Goal: Transaction & Acquisition: Obtain resource

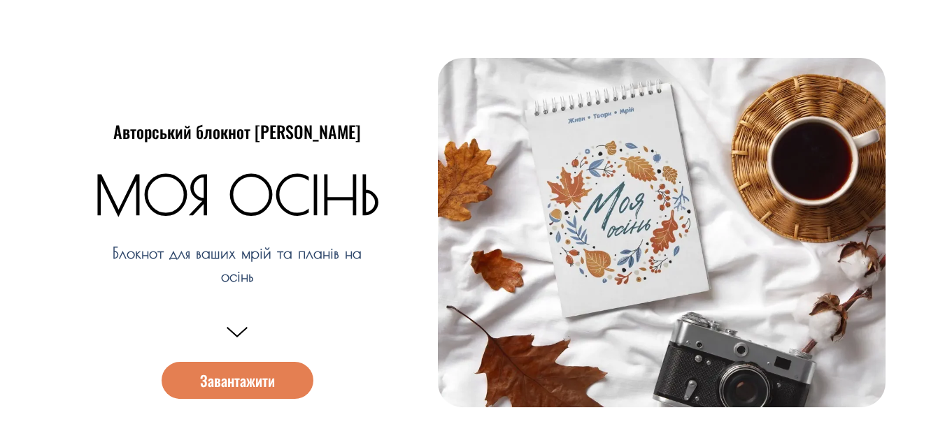
click at [231, 386] on span "Завантажити" at bounding box center [237, 380] width 75 height 15
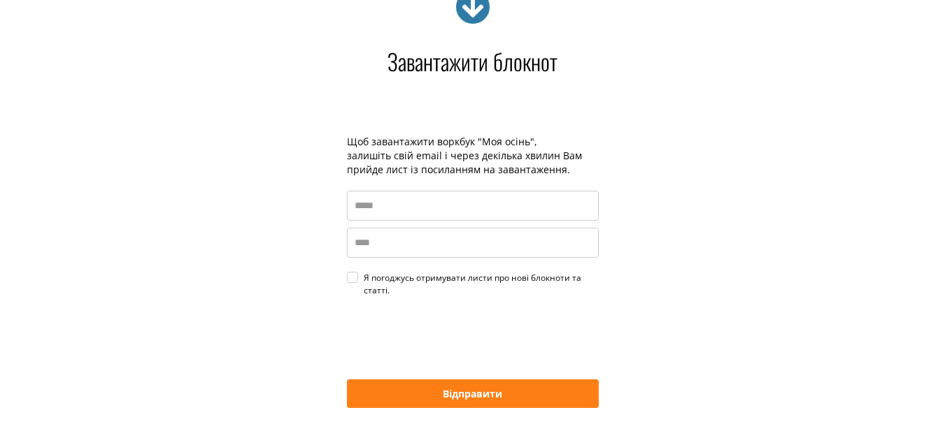
scroll to position [2040, 0]
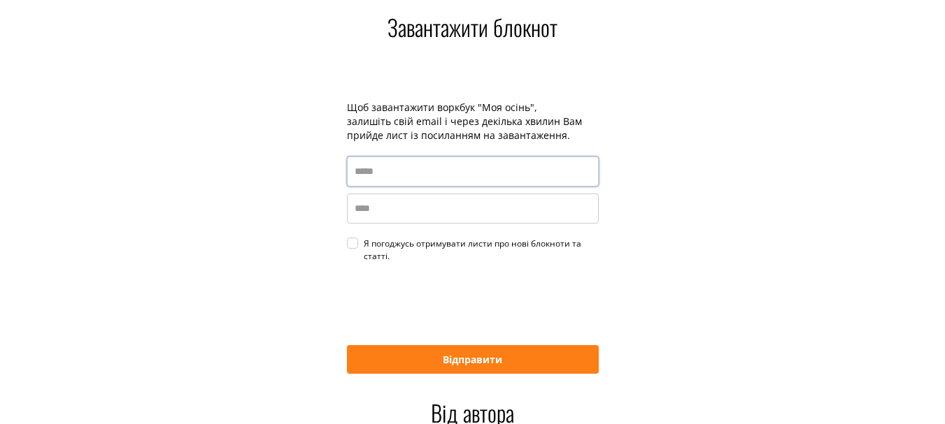
click at [382, 177] on input "email" at bounding box center [473, 172] width 252 height 30
type input "**********"
click at [392, 215] on input "name" at bounding box center [473, 209] width 252 height 30
click at [364, 241] on div "Я погоджусь отримувати листи про нові блокноти та статті." at bounding box center [481, 250] width 235 height 25
type input "*******"
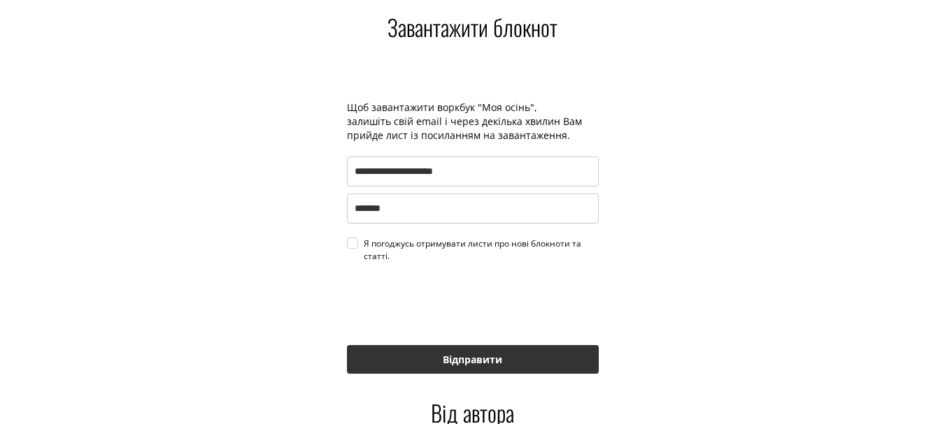
click at [468, 359] on button "Відправити" at bounding box center [473, 359] width 252 height 29
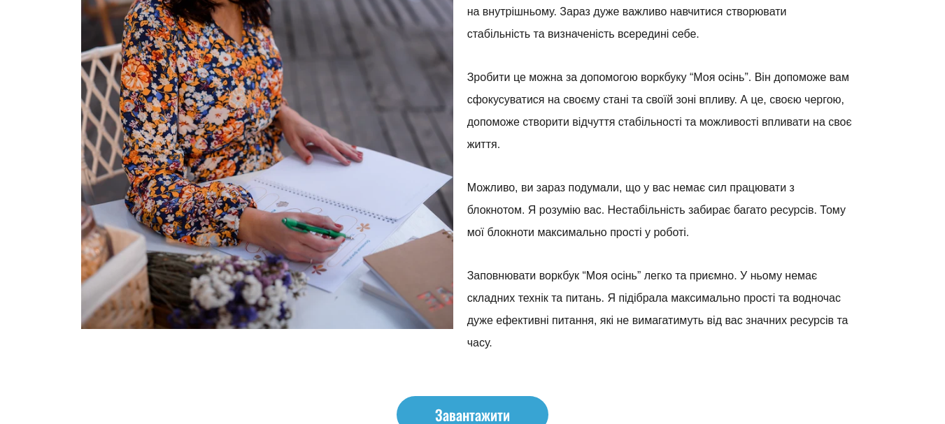
scroll to position [2739, 0]
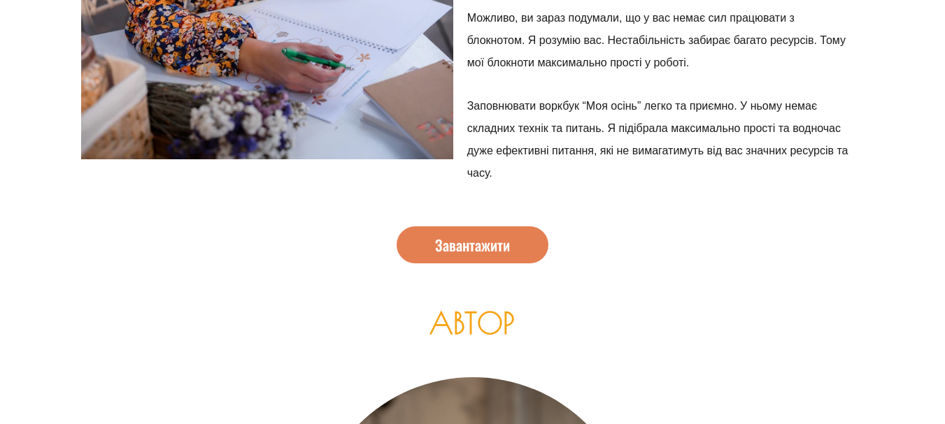
click at [480, 238] on span "Завантажити" at bounding box center [472, 245] width 75 height 15
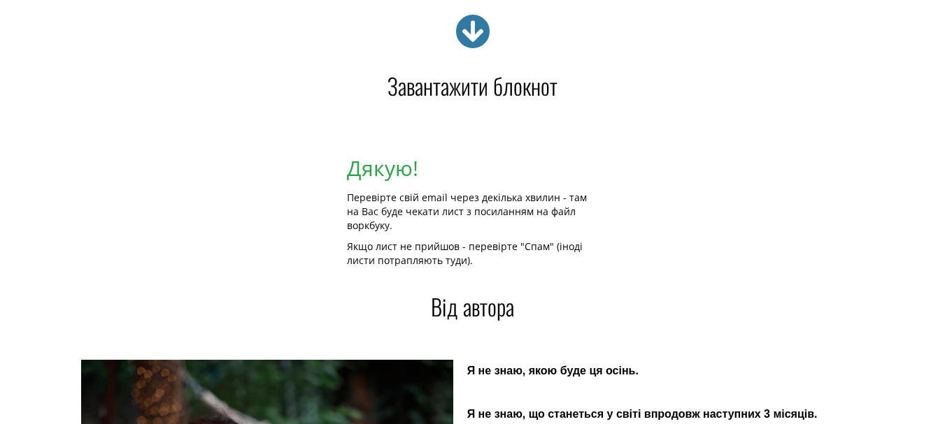
scroll to position [1974, 0]
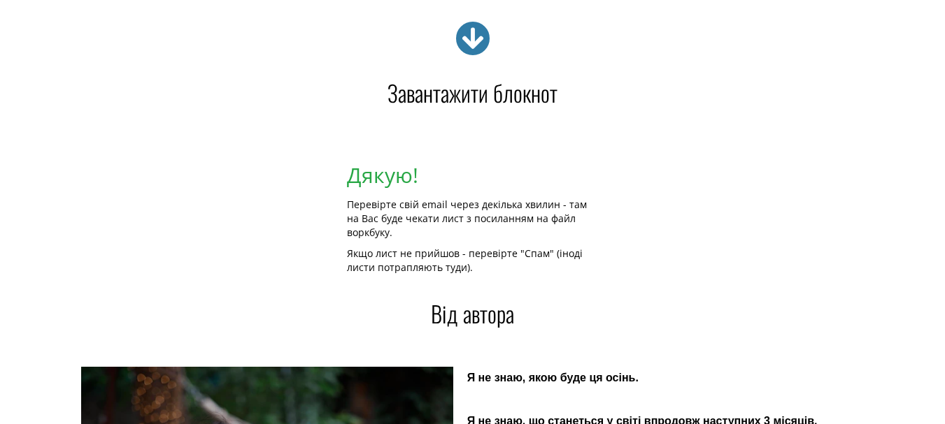
click at [471, 39] on icon at bounding box center [472, 38] width 35 height 35
click at [473, 99] on h4 "Завантажити блокнот" at bounding box center [472, 93] width 783 height 22
click at [472, 38] on icon at bounding box center [472, 38] width 35 height 35
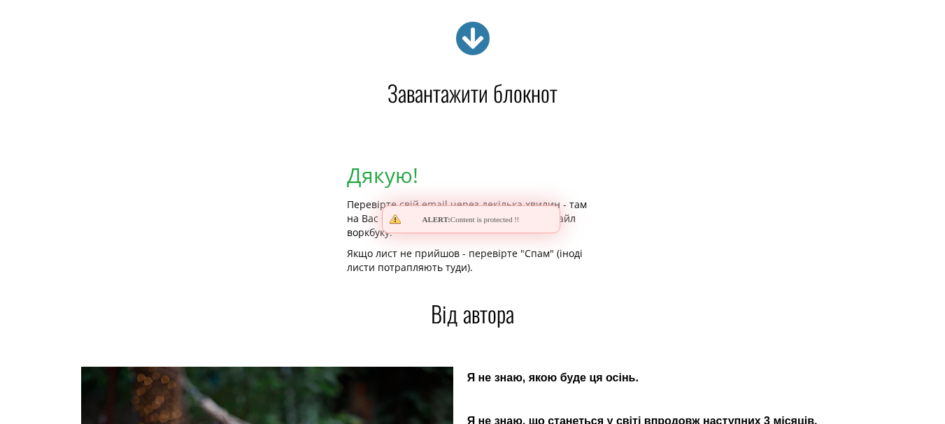
click at [472, 38] on icon at bounding box center [472, 38] width 35 height 35
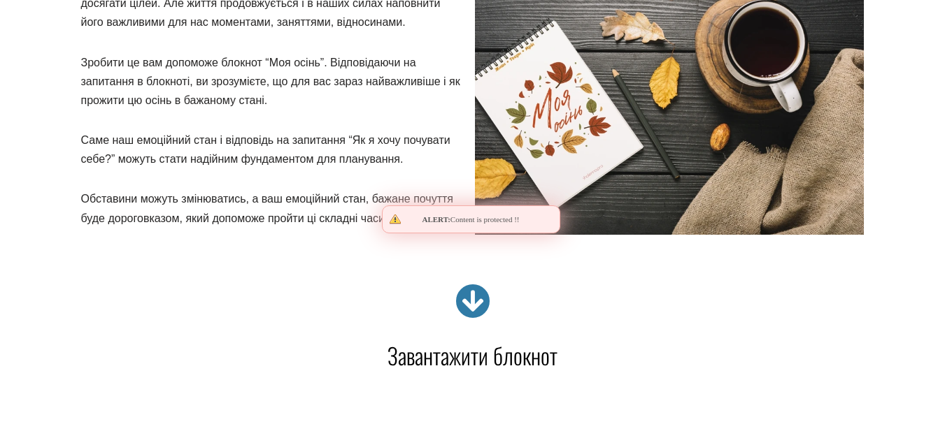
scroll to position [1695, 0]
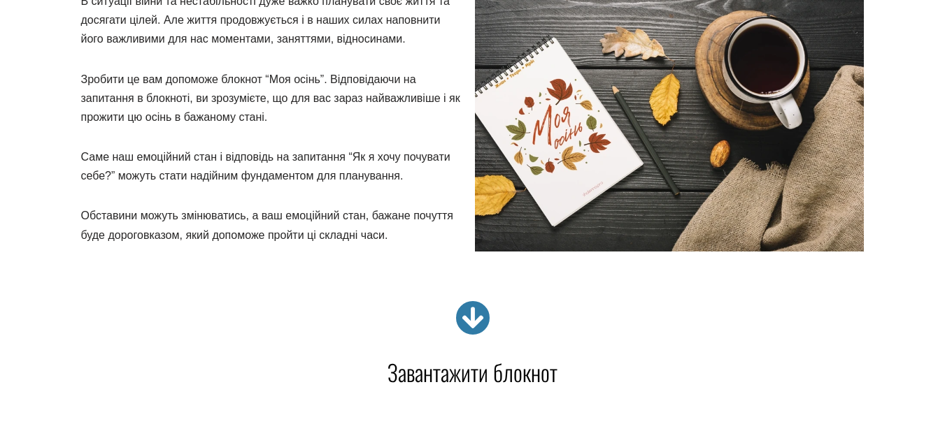
click at [474, 315] on icon at bounding box center [472, 318] width 35 height 35
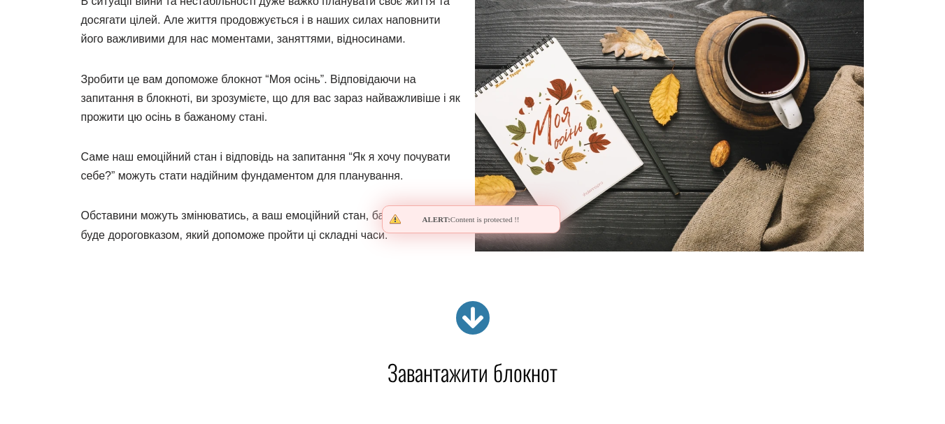
click at [474, 315] on icon at bounding box center [472, 318] width 35 height 35
click at [471, 314] on icon at bounding box center [472, 318] width 35 height 35
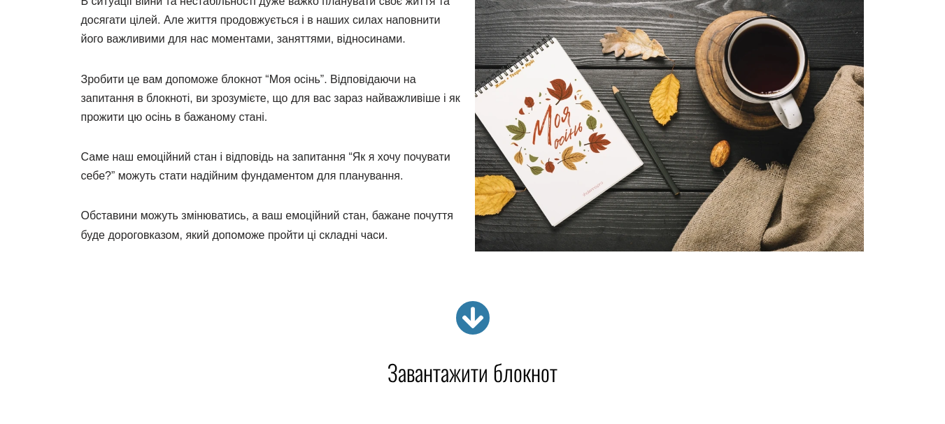
click at [471, 314] on icon at bounding box center [472, 318] width 35 height 35
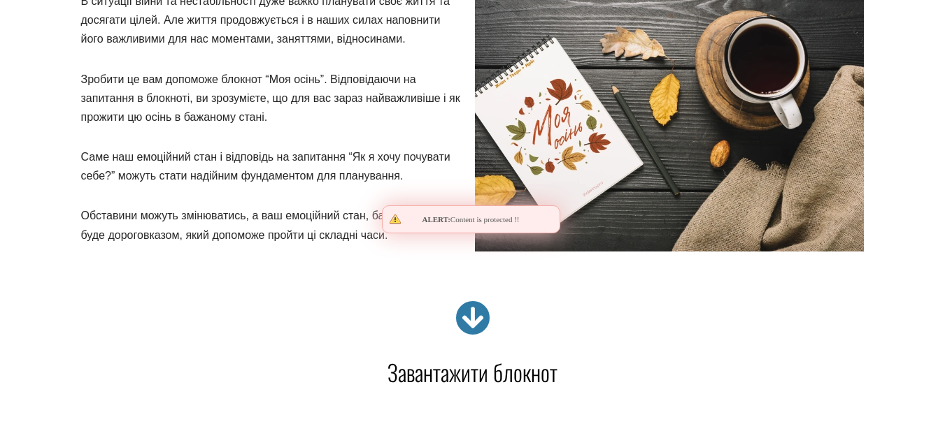
click at [471, 314] on icon at bounding box center [472, 318] width 35 height 35
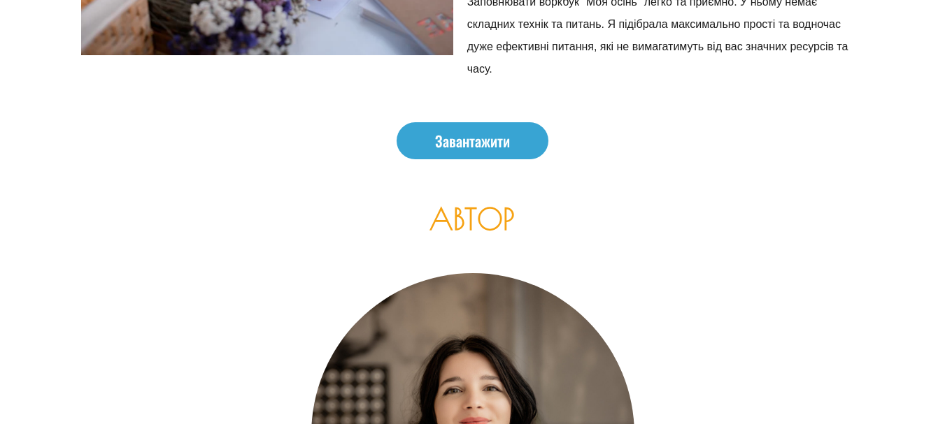
scroll to position [2841, 0]
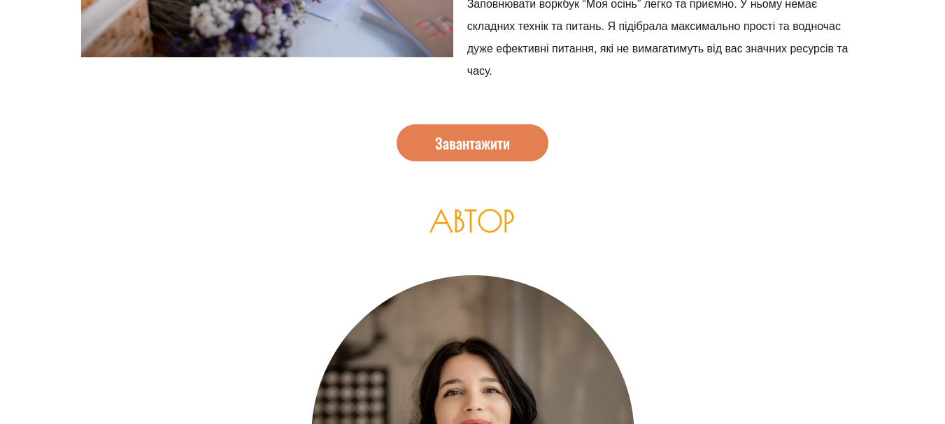
click at [455, 146] on span "Завантажити" at bounding box center [472, 143] width 75 height 15
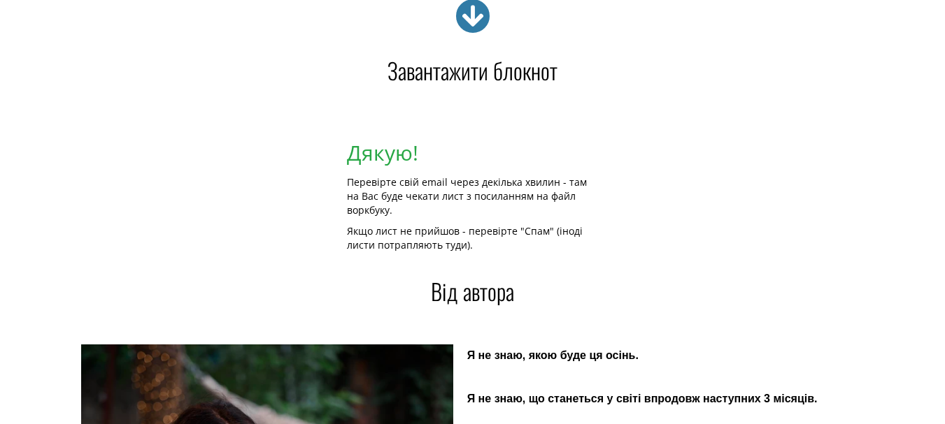
scroll to position [1974, 0]
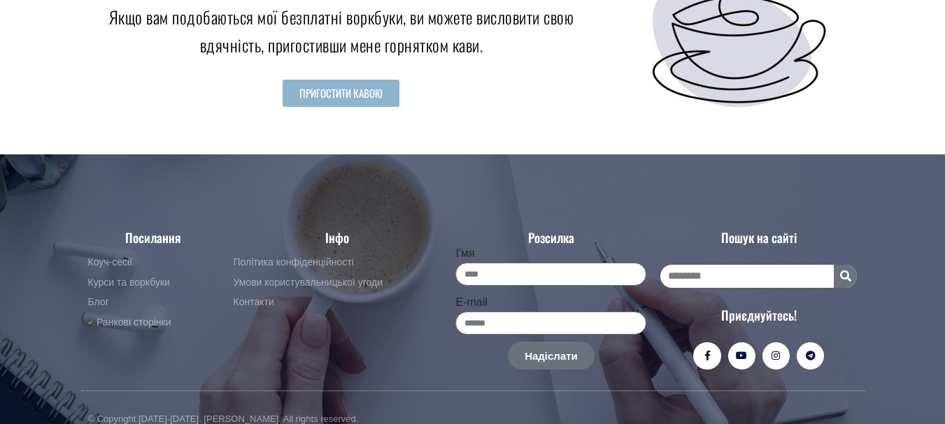
scroll to position [4867, 0]
